Goal: Information Seeking & Learning: Learn about a topic

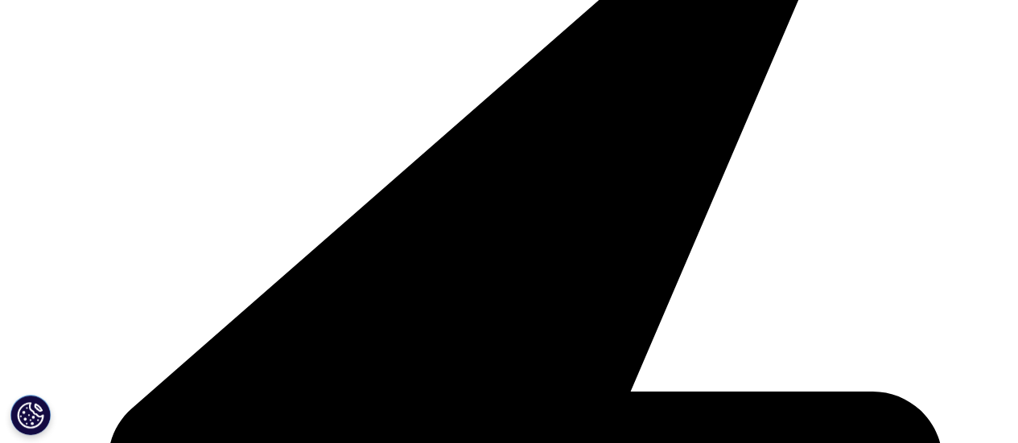
scroll to position [2142, 0]
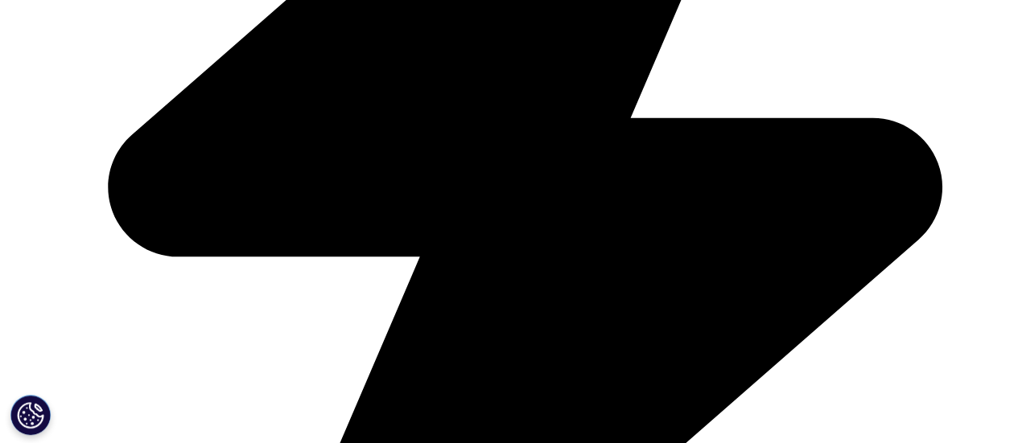
scroll to position [2421, 0]
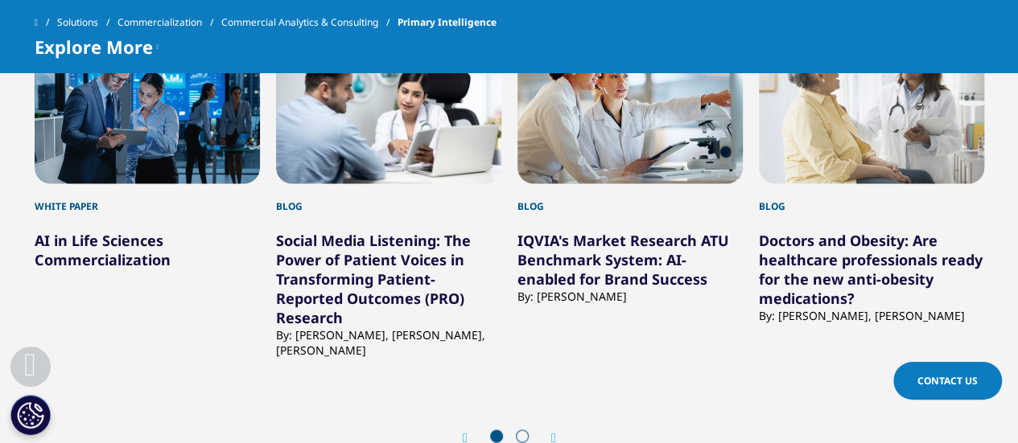
scroll to position [4362, 0]
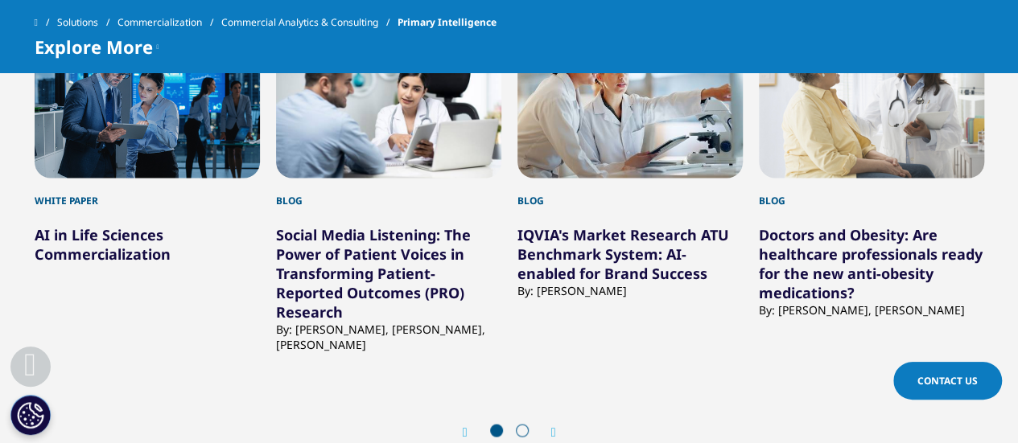
click at [522, 424] on span at bounding box center [522, 430] width 13 height 13
click at [551, 426] on icon "Next slide" at bounding box center [553, 432] width 5 height 13
